Goal: Book appointment/travel/reservation

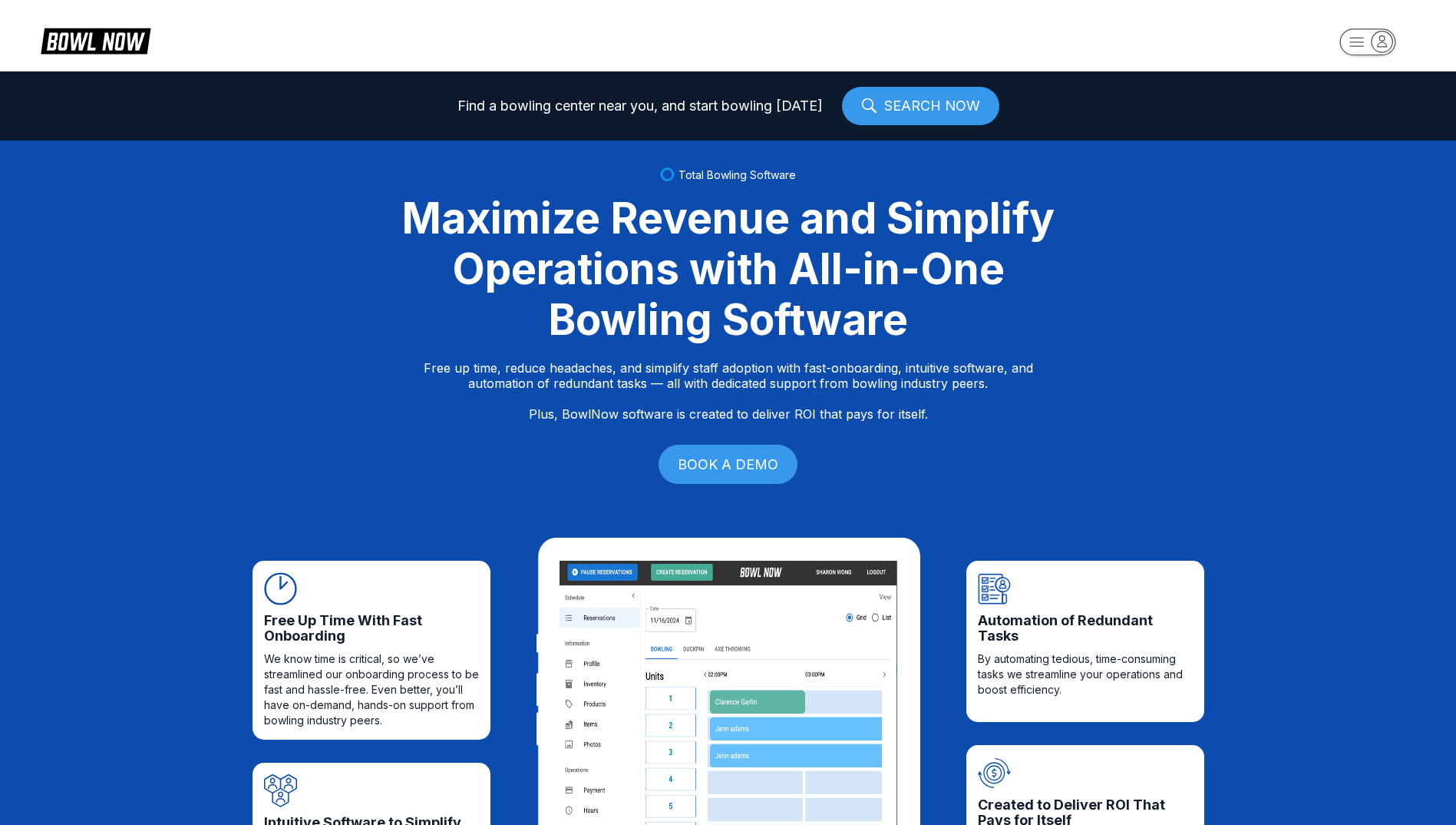
click at [1372, 48] on rect "button" at bounding box center [1368, 41] width 56 height 27
click at [1369, 114] on div "Center Sign In" at bounding box center [1368, 120] width 107 height 27
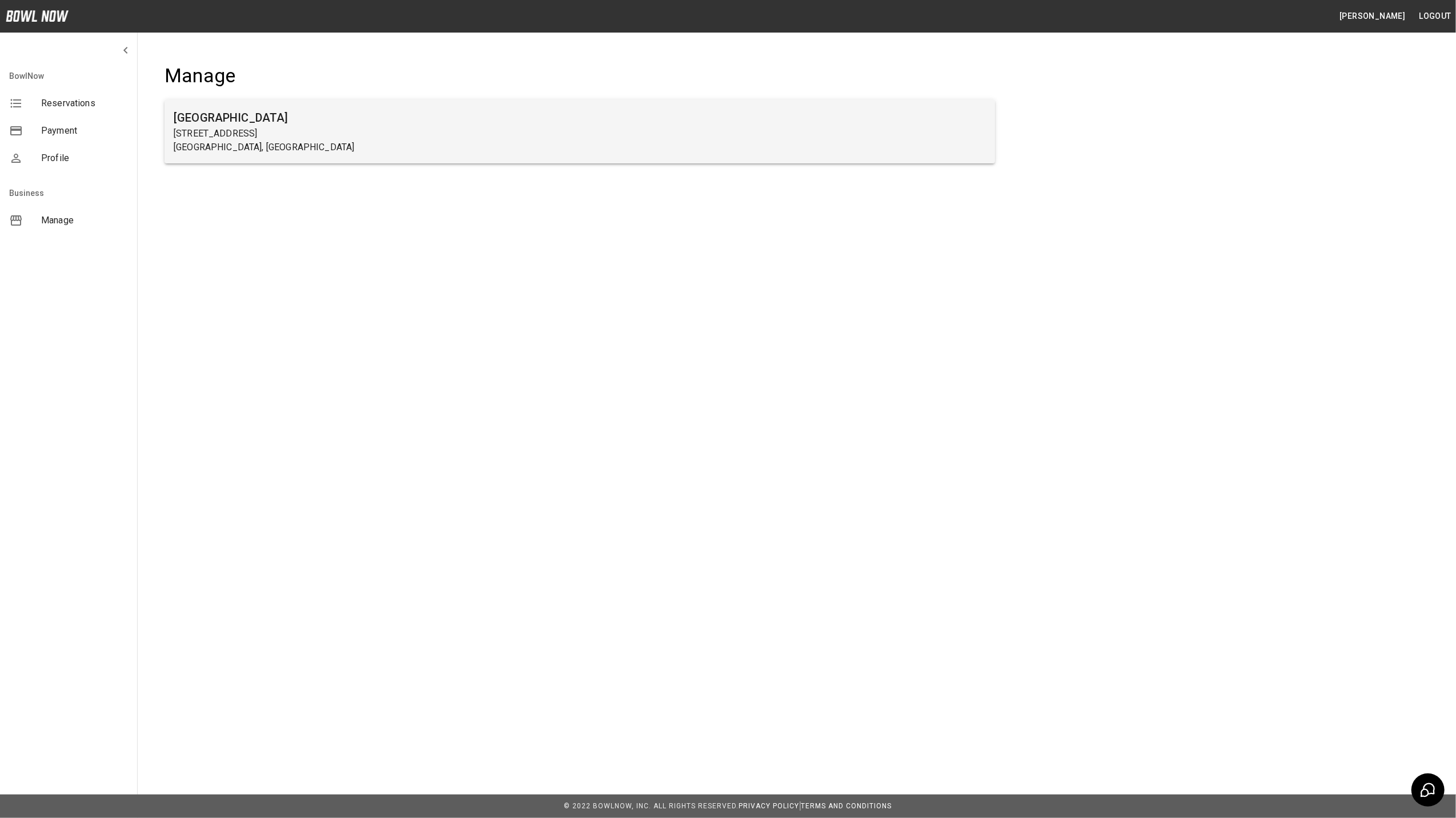
click at [245, 126] on h6 "[GEOGRAPHIC_DATA]" at bounding box center [580, 118] width 813 height 18
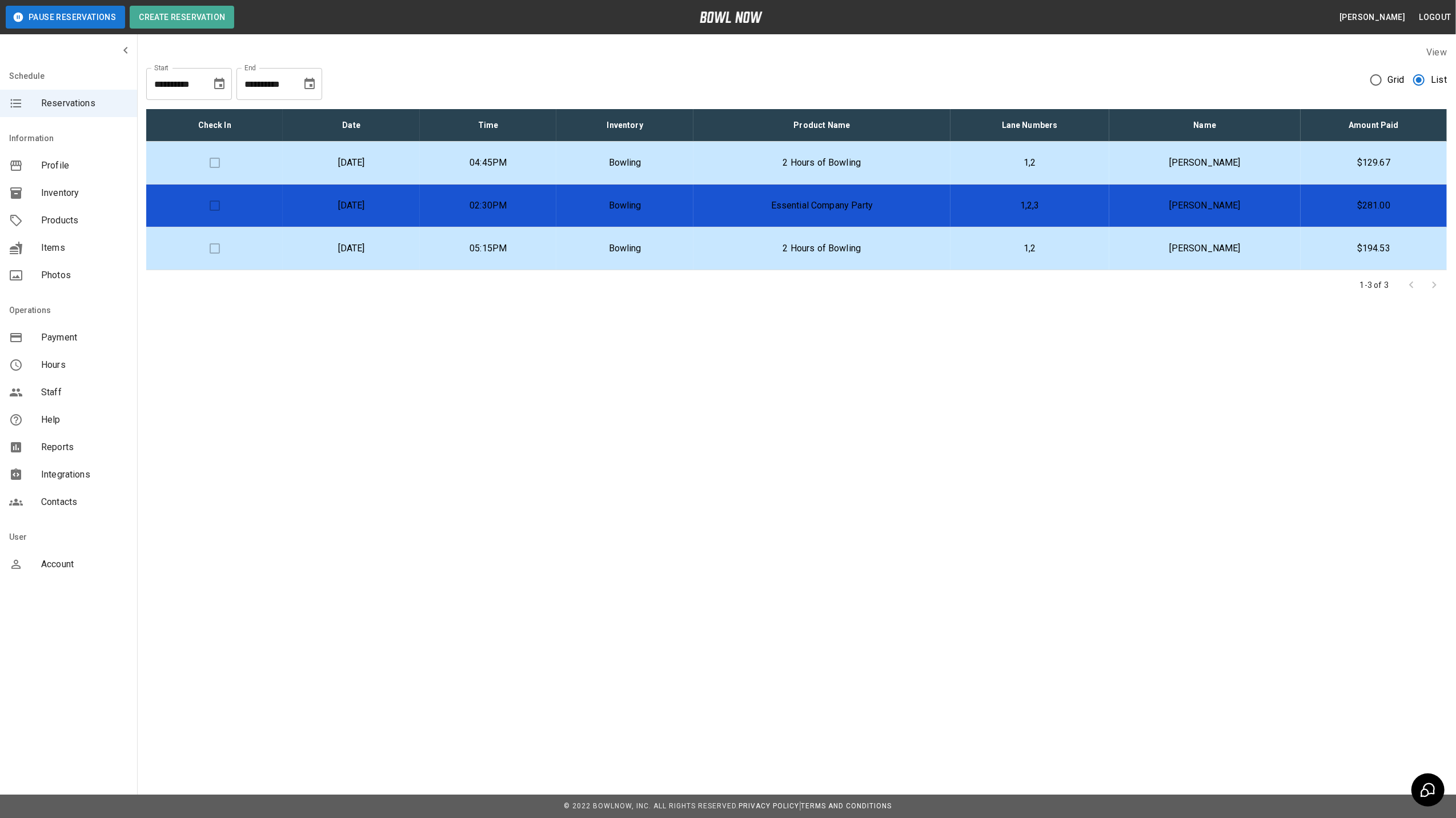
click at [521, 249] on td "05:15PM" at bounding box center [488, 249] width 137 height 43
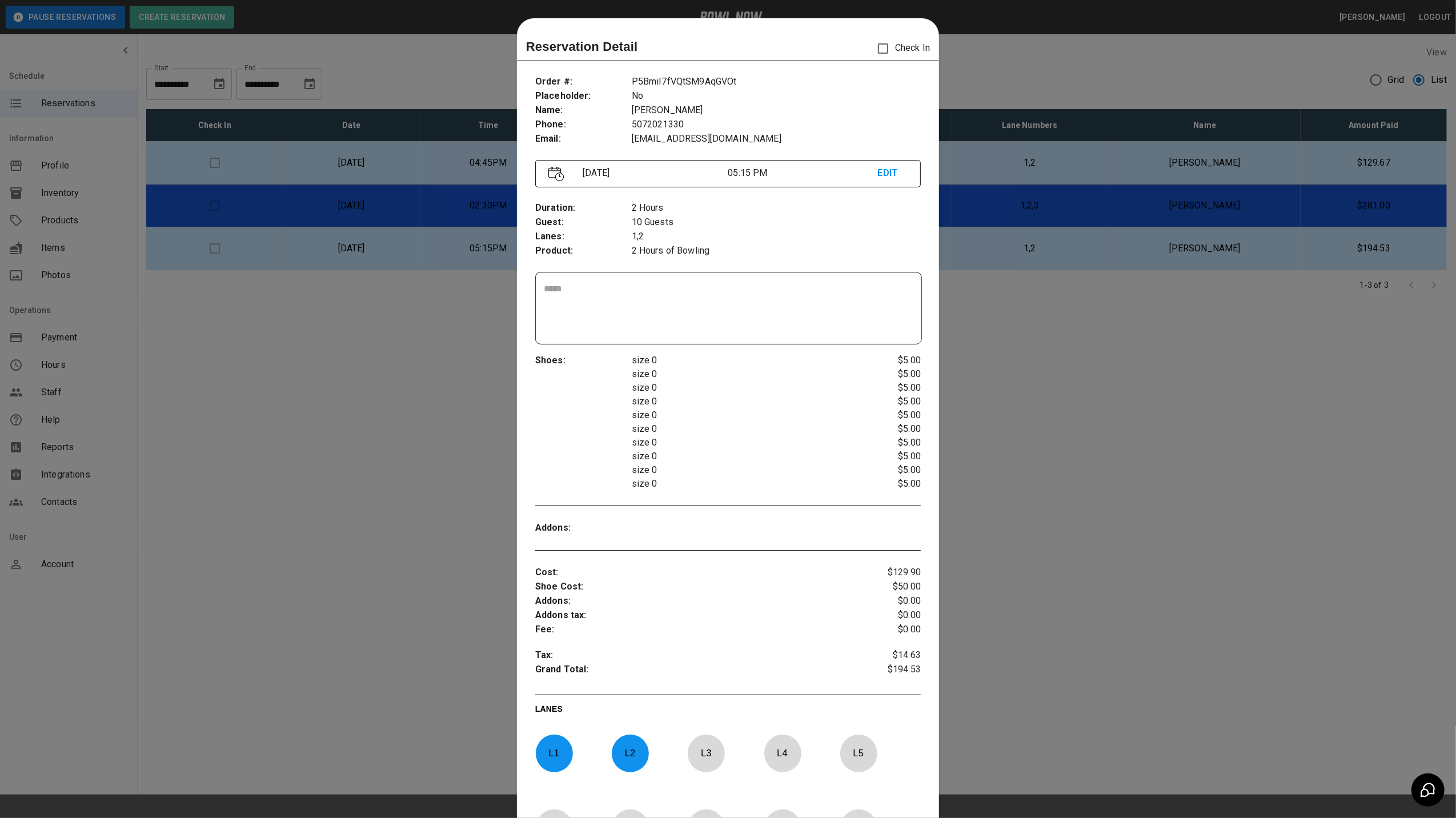
scroll to position [18, 0]
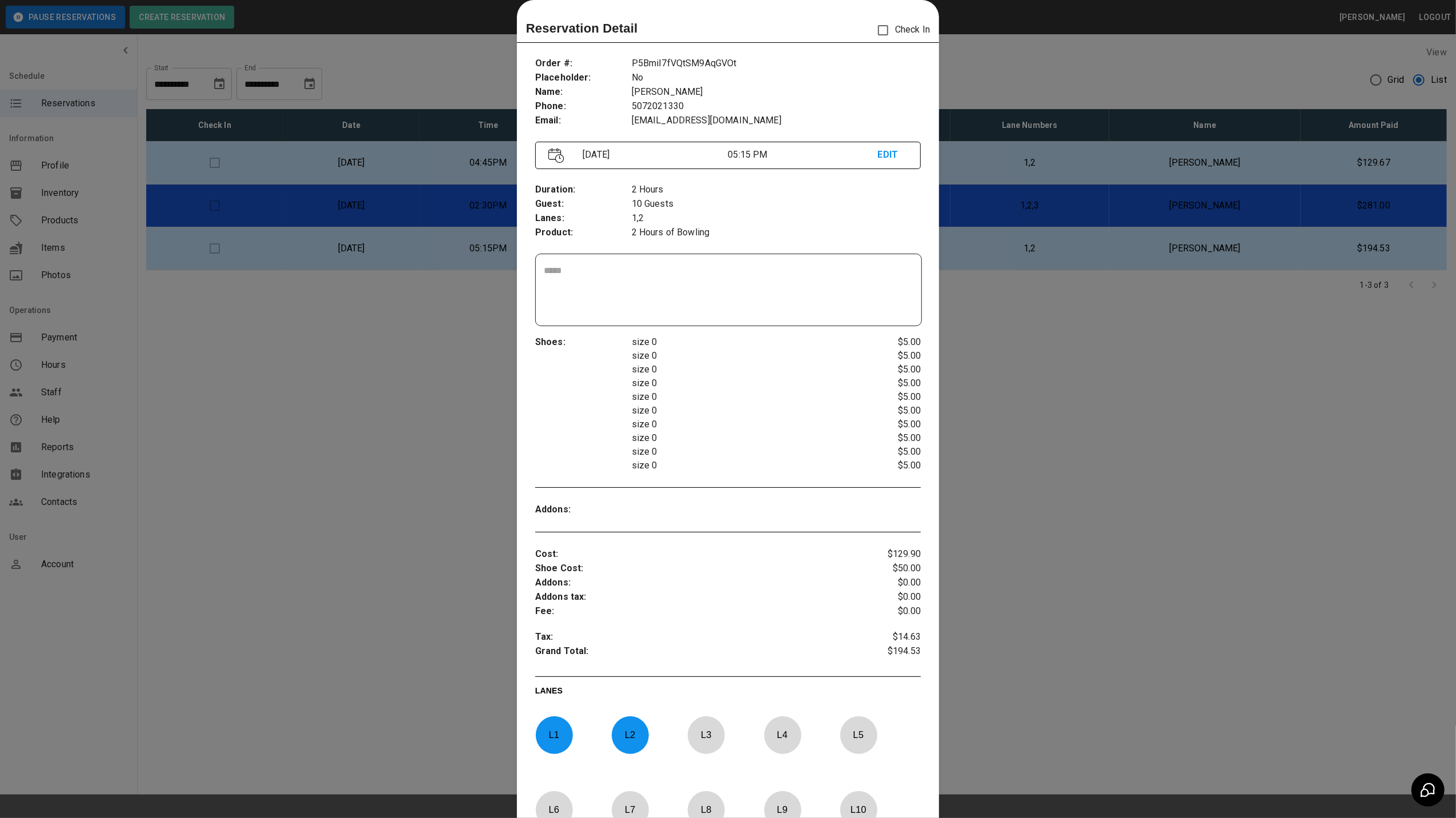
click at [1017, 258] on div at bounding box center [728, 409] width 1456 height 818
